Goal: Find specific page/section: Find specific page/section

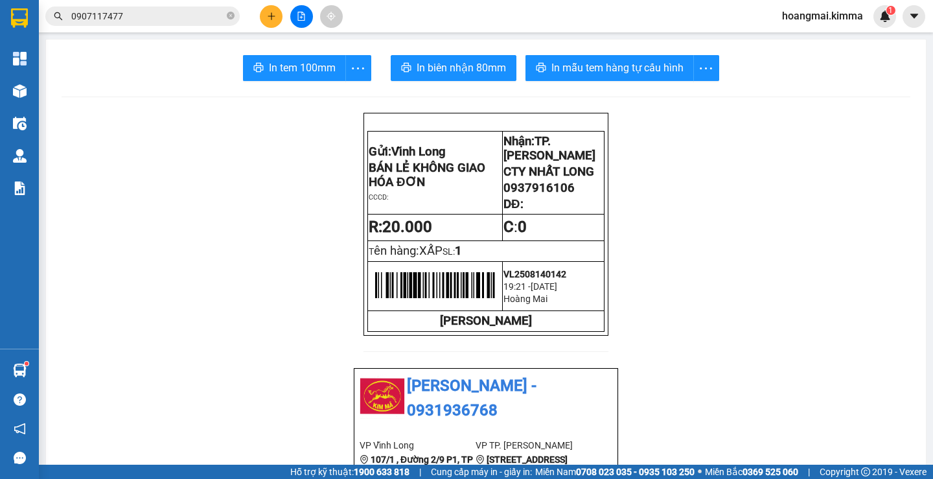
click at [160, 14] on input "0907117477" at bounding box center [147, 16] width 153 height 14
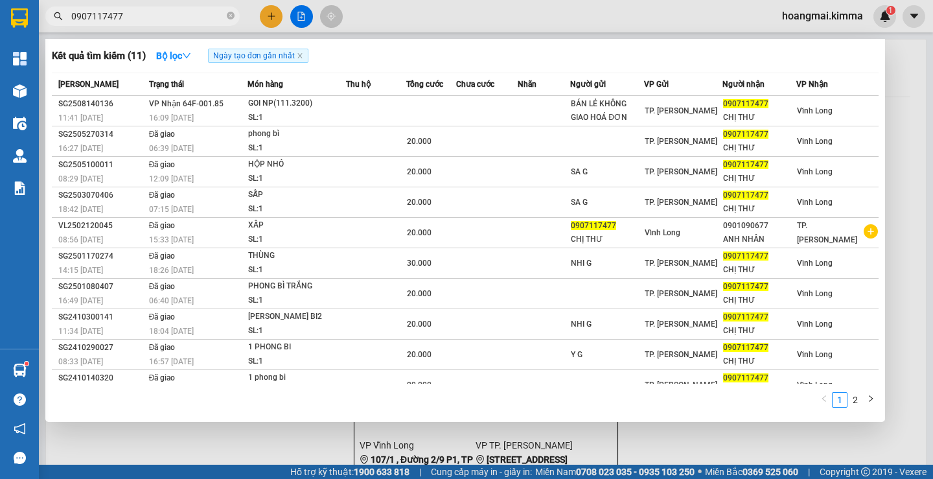
click at [160, 14] on input "0907117477" at bounding box center [147, 16] width 153 height 14
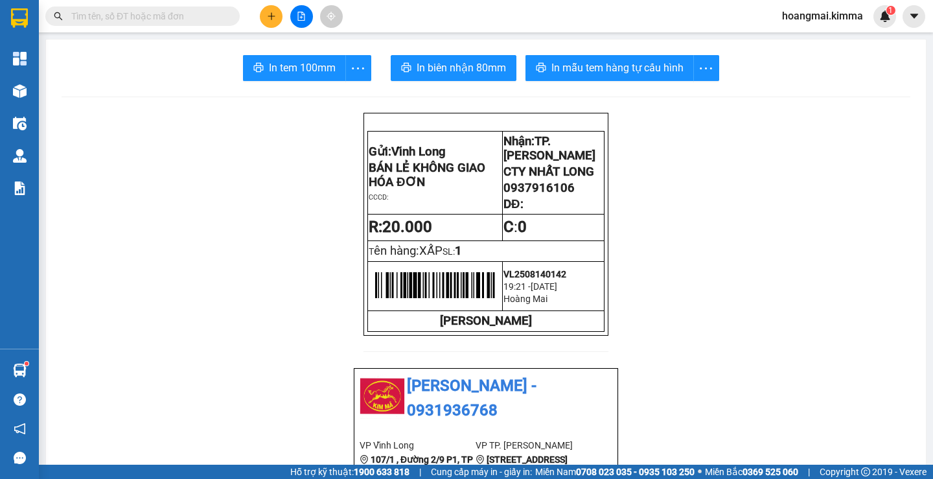
type input "0"
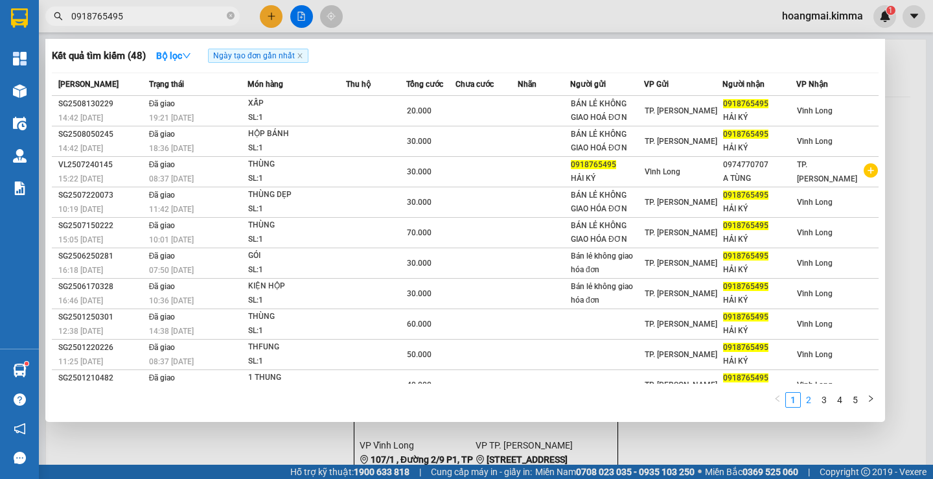
click at [809, 400] on link "2" at bounding box center [808, 399] width 14 height 14
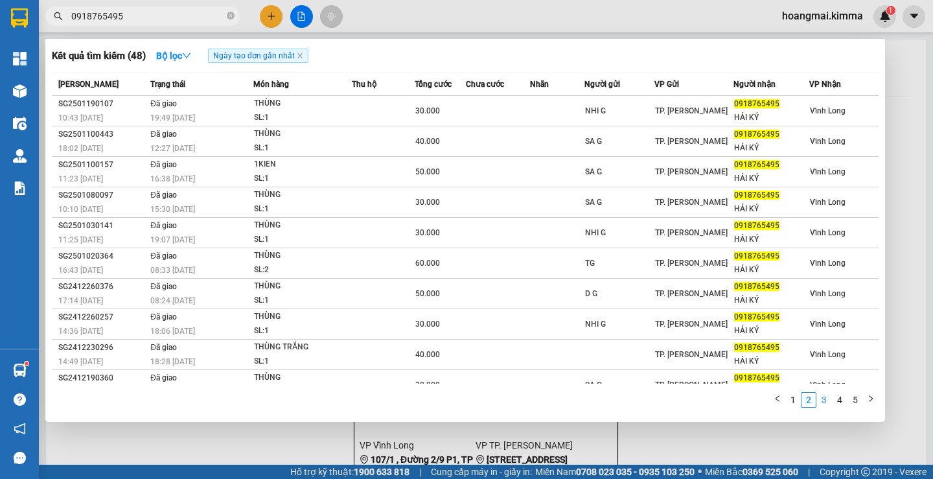
click at [824, 399] on link "3" at bounding box center [824, 399] width 14 height 14
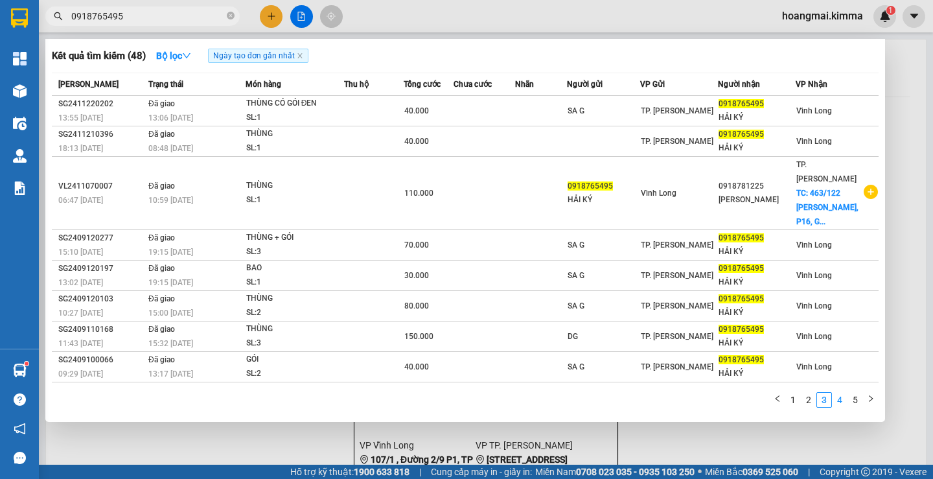
click at [837, 398] on link "4" at bounding box center [839, 399] width 14 height 14
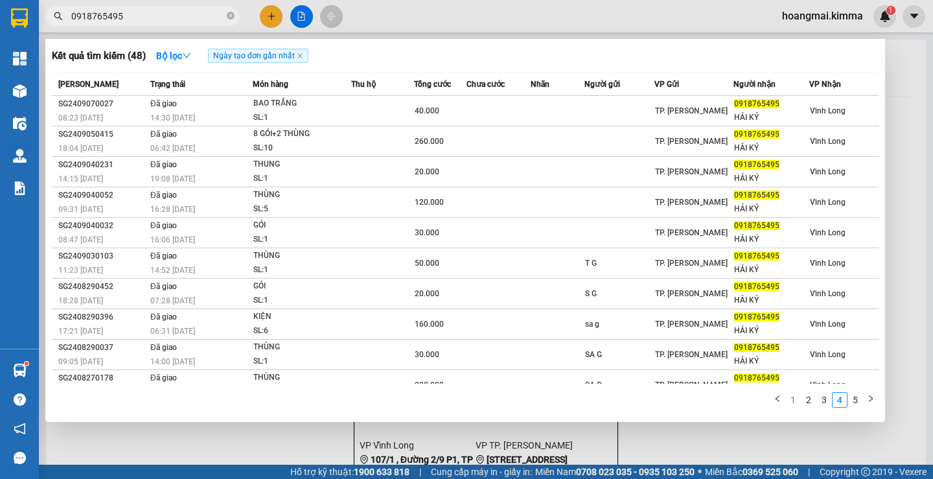
click at [795, 400] on link "1" at bounding box center [793, 399] width 14 height 14
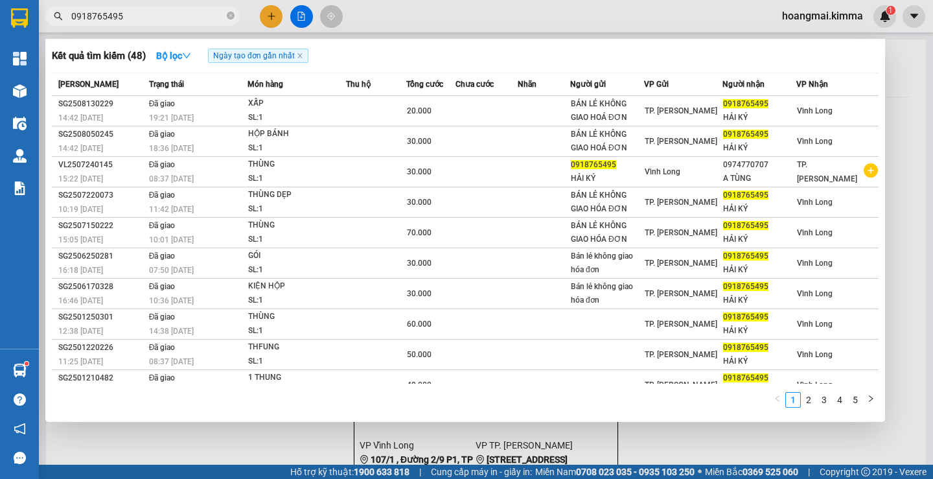
click at [98, 19] on input "0918765495" at bounding box center [147, 16] width 153 height 14
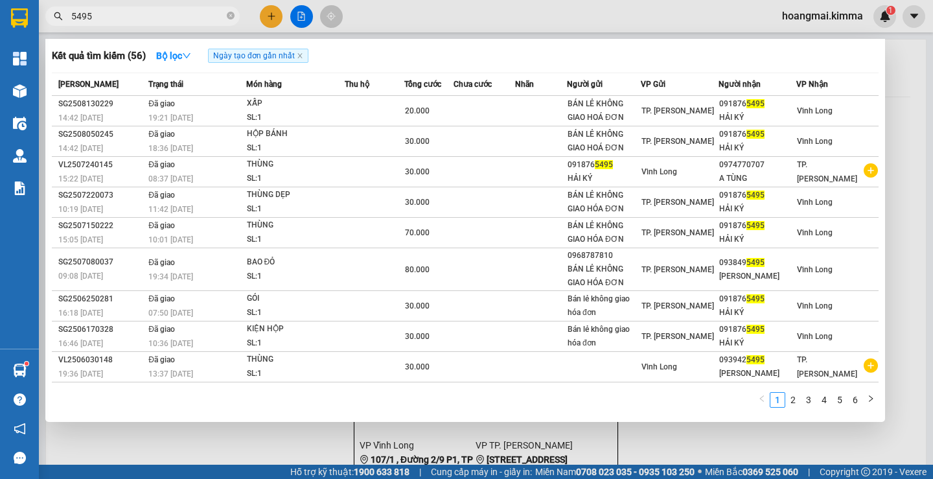
click at [207, 14] on input "5495" at bounding box center [147, 16] width 153 height 14
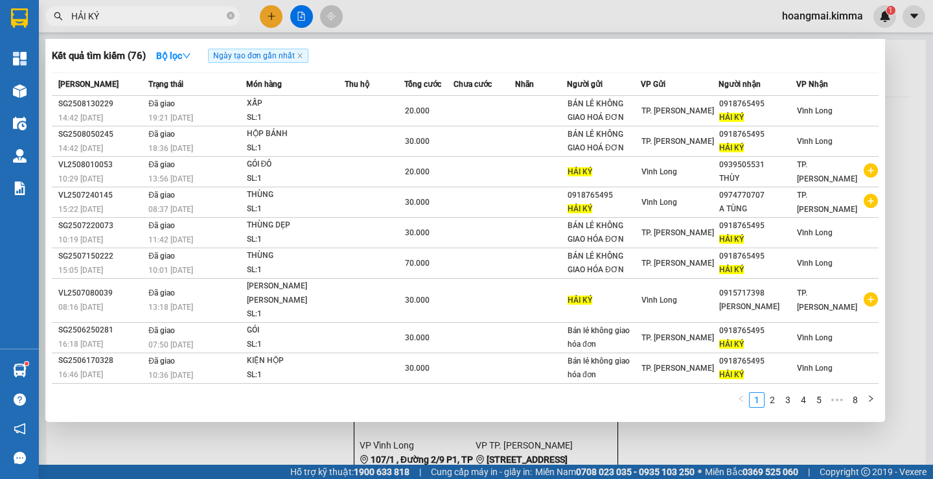
type input "HẢI KÝ"
